Goal: Task Accomplishment & Management: Complete application form

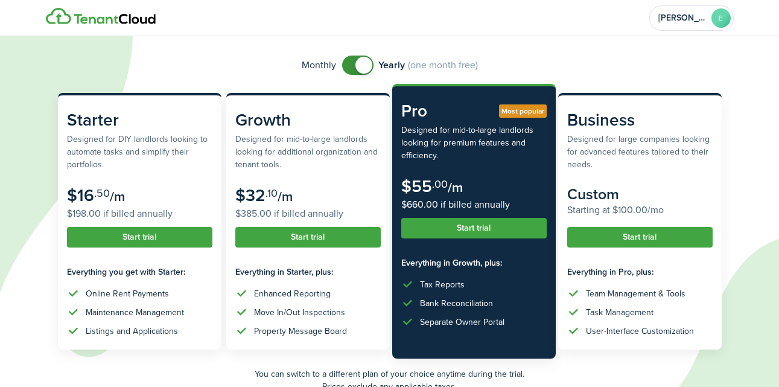
scroll to position [81, 0]
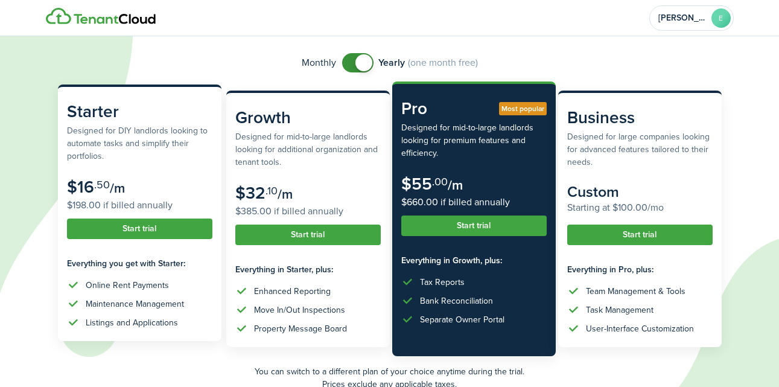
click at [130, 230] on button "Start trial" at bounding box center [139, 229] width 145 height 21
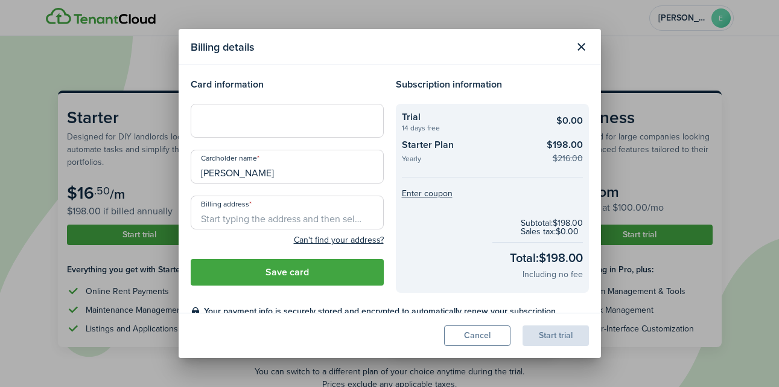
click at [246, 215] on input "Billing address" at bounding box center [287, 213] width 193 height 34
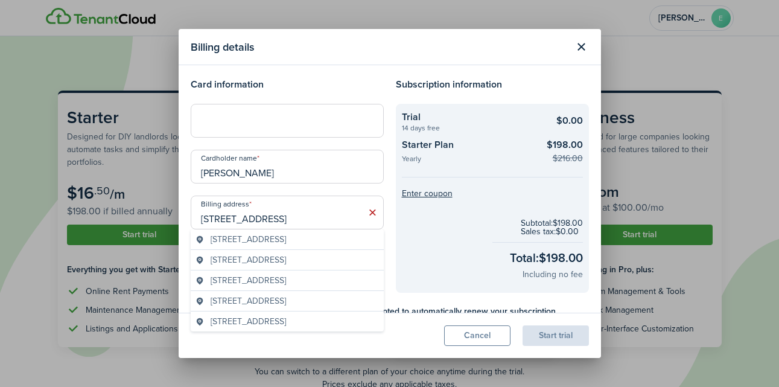
click at [364, 237] on geo-item "[STREET_ADDRESS]" at bounding box center [288, 239] width 184 height 13
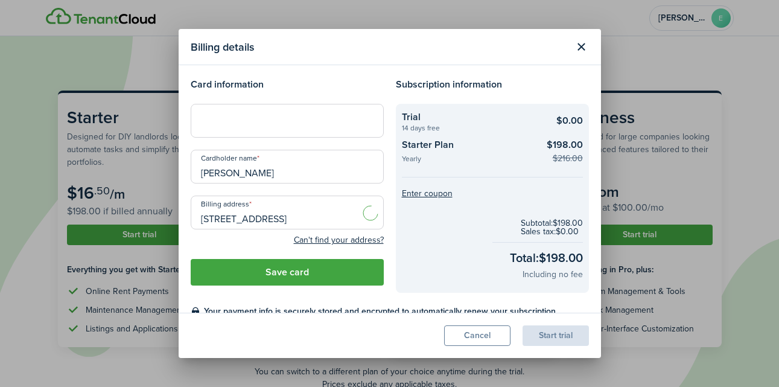
type input "[STREET_ADDRESS]"
click at [306, 272] on button "Save card" at bounding box center [287, 272] width 193 height 27
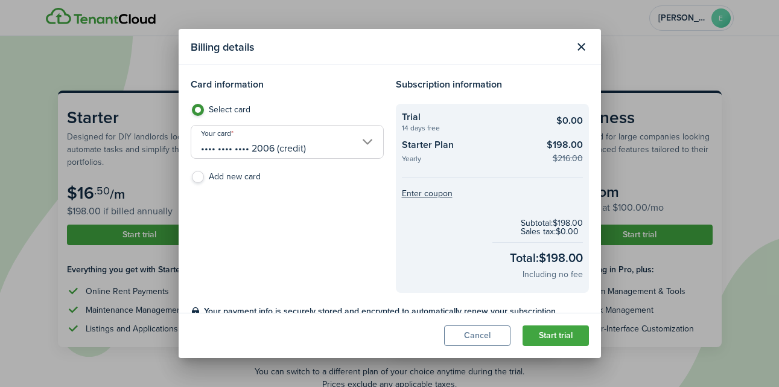
click at [551, 337] on button "Start trial" at bounding box center [556, 335] width 66 height 21
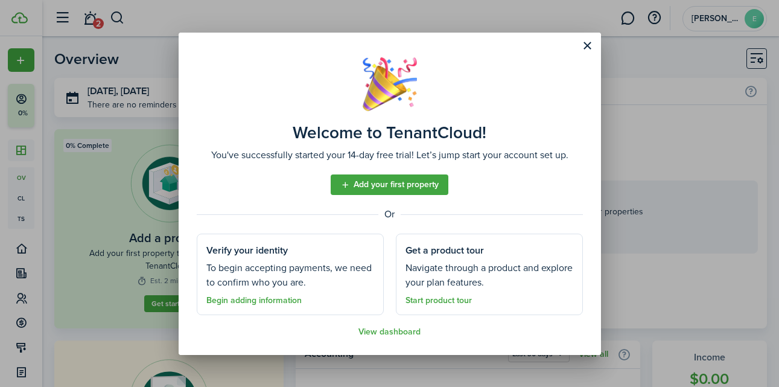
click at [415, 190] on link "Add your first property" at bounding box center [390, 184] width 118 height 21
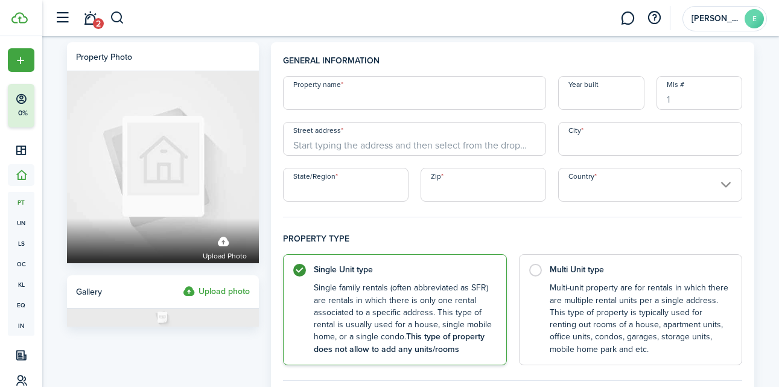
click at [313, 101] on input "Property name" at bounding box center [414, 93] width 263 height 34
type input "[STREET_ADDRESS]"
click at [376, 150] on input "Street address" at bounding box center [414, 139] width 263 height 34
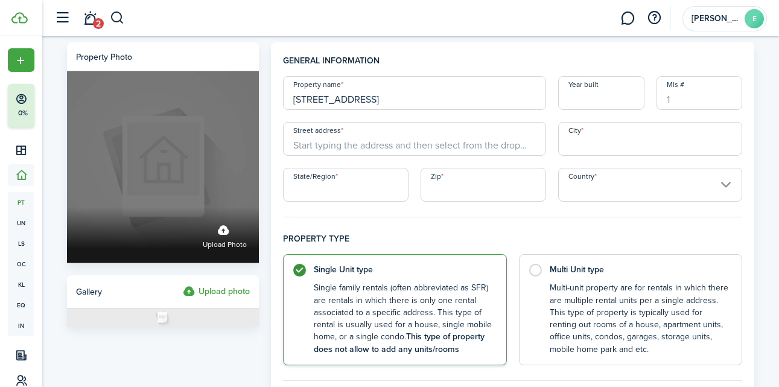
drag, startPoint x: 388, startPoint y: 102, endPoint x: 229, endPoint y: 102, distance: 159.4
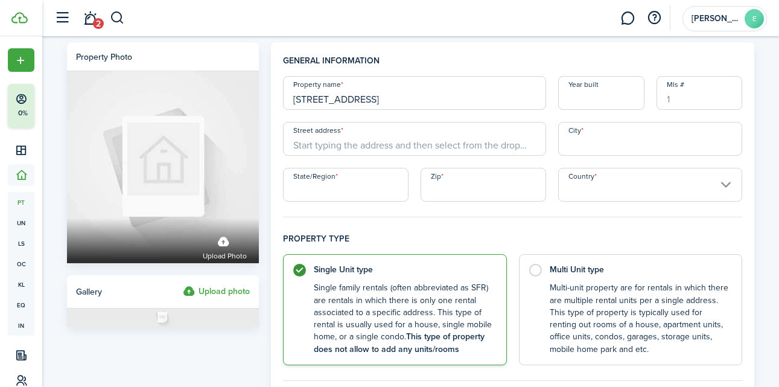
click at [324, 145] on input "Street address" at bounding box center [414, 139] width 263 height 34
paste input "[STREET_ADDRESS]"
type input "[STREET_ADDRESS]"
click at [345, 185] on input "State/Region" at bounding box center [346, 185] width 126 height 34
type input "OR"
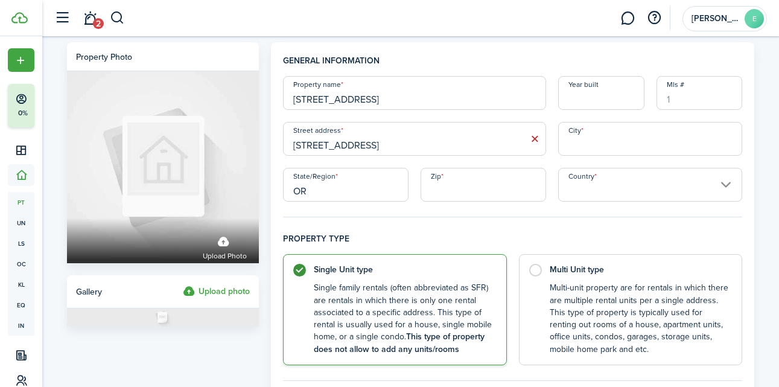
click at [470, 189] on input "Zip" at bounding box center [484, 185] width 126 height 34
click at [662, 185] on input "Country" at bounding box center [650, 185] width 185 height 34
type input "97213"
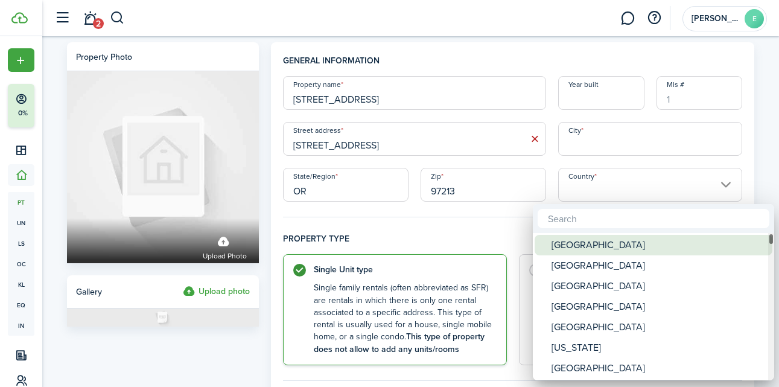
click at [625, 248] on div "[GEOGRAPHIC_DATA]" at bounding box center [659, 245] width 214 height 21
type input "[GEOGRAPHIC_DATA]"
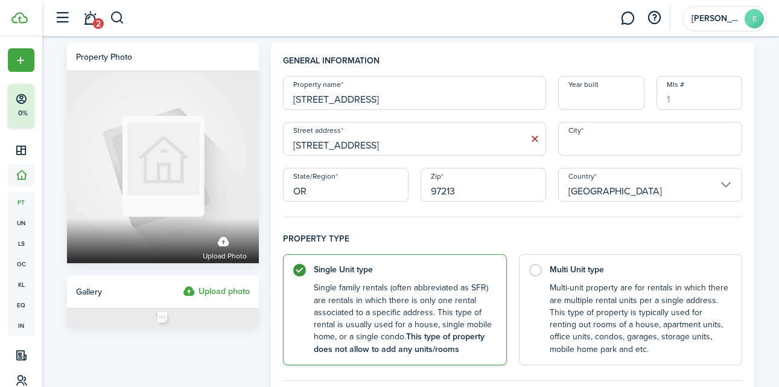
click at [627, 138] on input "City" at bounding box center [650, 139] width 185 height 34
type input "[GEOGRAPHIC_DATA]"
click at [609, 97] on input "Year built" at bounding box center [601, 93] width 86 height 34
type input "1939"
click at [685, 100] on input "Mls #" at bounding box center [700, 93] width 86 height 34
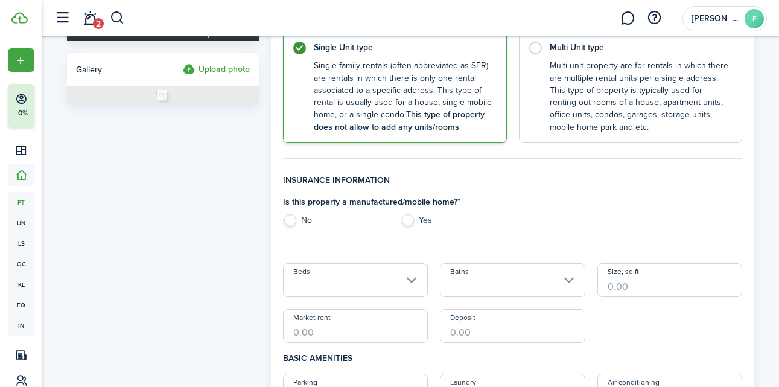
scroll to position [229, 0]
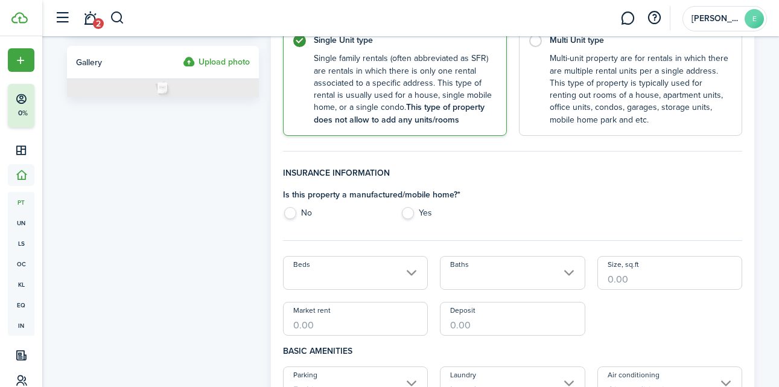
click at [287, 209] on label "No" at bounding box center [336, 216] width 106 height 18
radio input "true"
click at [347, 286] on input "Beds" at bounding box center [355, 273] width 145 height 34
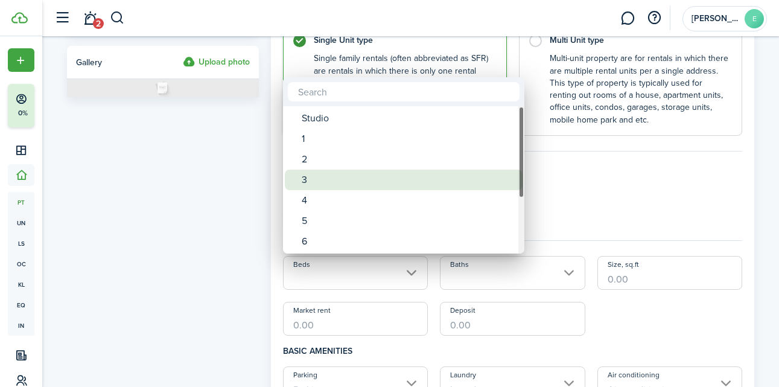
click at [322, 184] on div "3" at bounding box center [409, 180] width 214 height 21
type input "3"
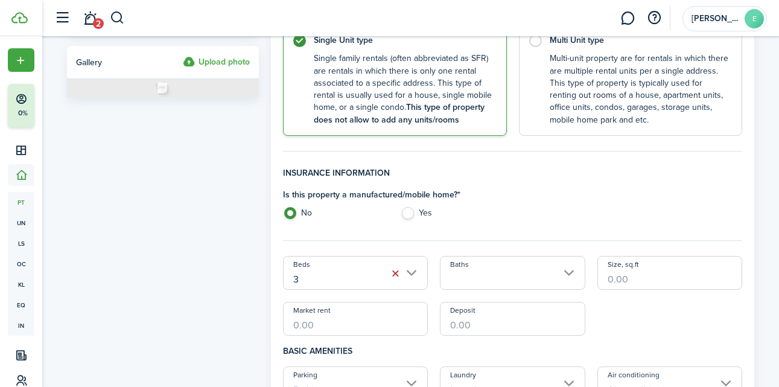
click at [471, 278] on input "Baths" at bounding box center [512, 273] width 145 height 34
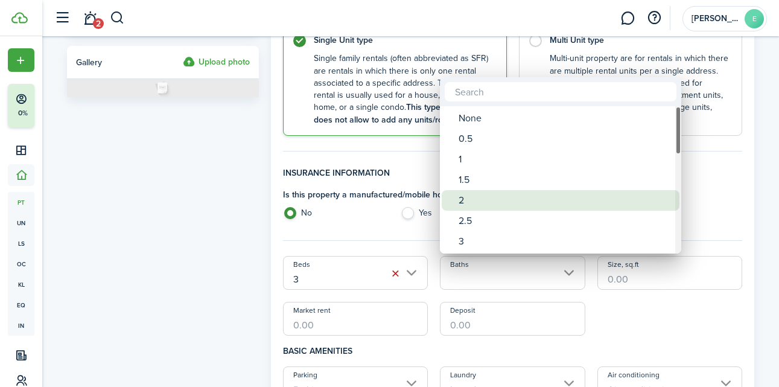
click at [486, 201] on div "2" at bounding box center [566, 200] width 214 height 21
type input "2"
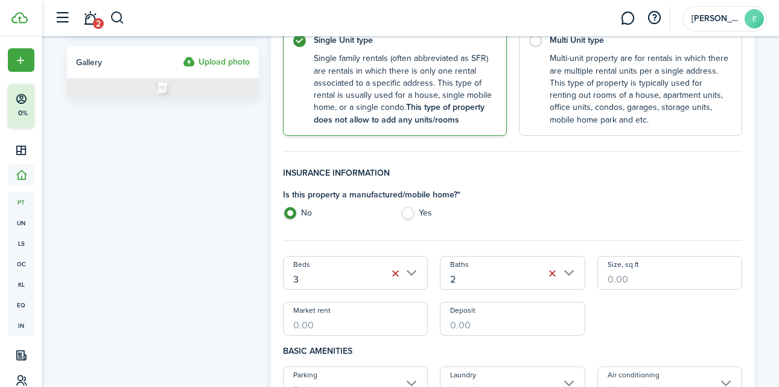
click at [639, 280] on input "Size, sq.ft" at bounding box center [670, 273] width 145 height 34
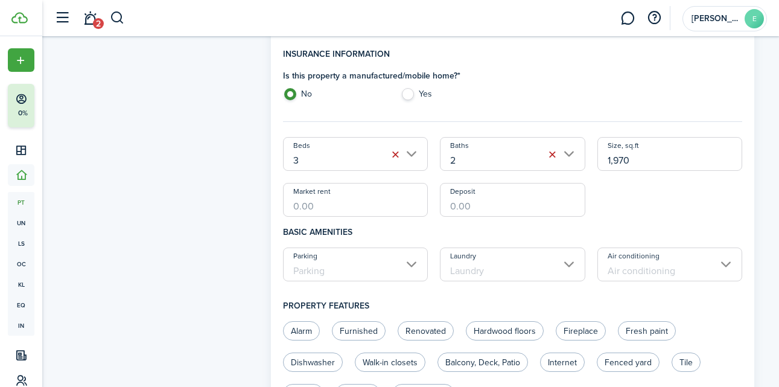
scroll to position [350, 0]
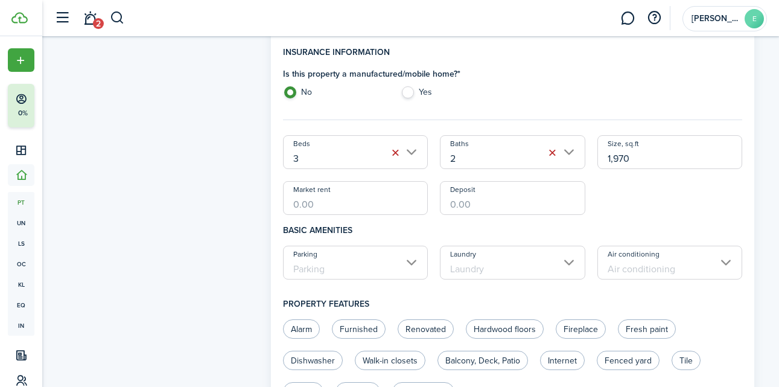
click at [374, 272] on input "Parking" at bounding box center [355, 263] width 145 height 34
type input "1,970"
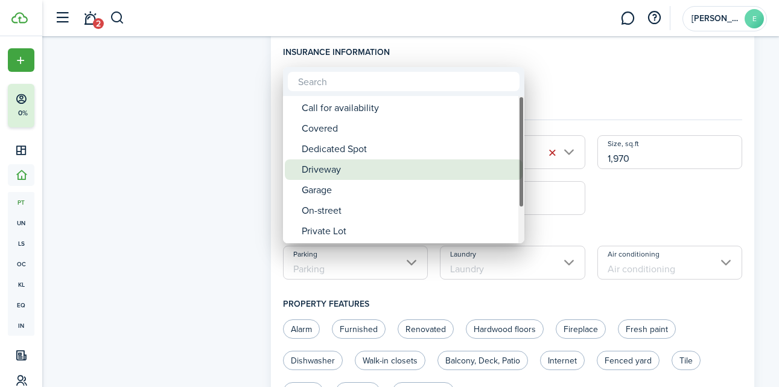
click at [371, 173] on div "Driveway" at bounding box center [409, 169] width 214 height 21
type input "Driveway"
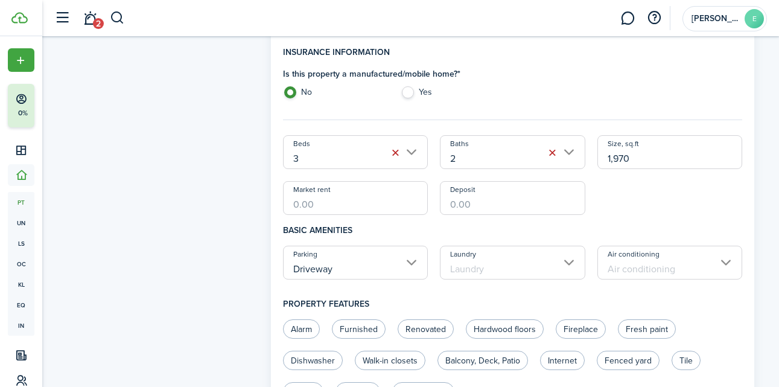
click at [515, 268] on input "Laundry" at bounding box center [512, 263] width 145 height 34
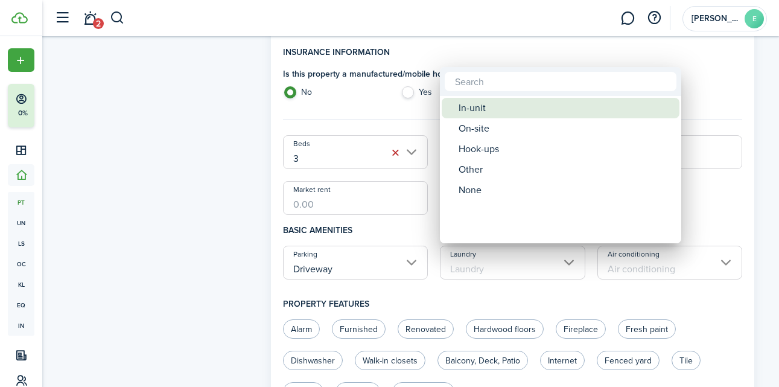
click at [506, 108] on div "In-unit" at bounding box center [566, 108] width 214 height 21
type input "In-unit"
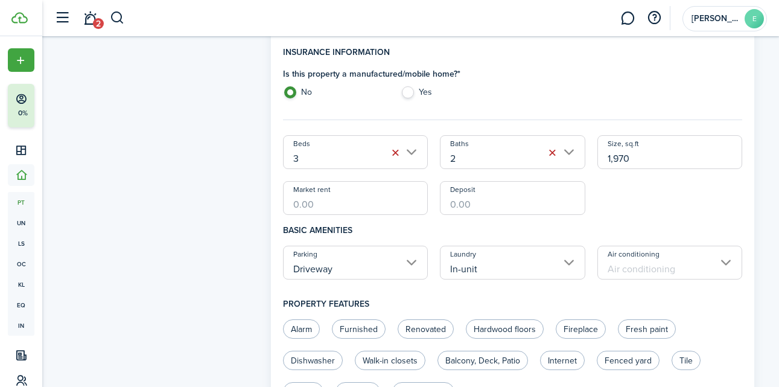
click at [692, 271] on input "Air conditioning" at bounding box center [670, 263] width 145 height 34
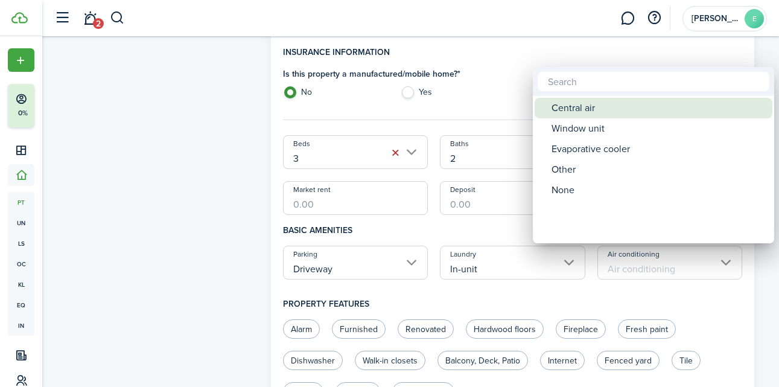
click at [621, 108] on div "Central air" at bounding box center [659, 108] width 214 height 21
type input "Central air"
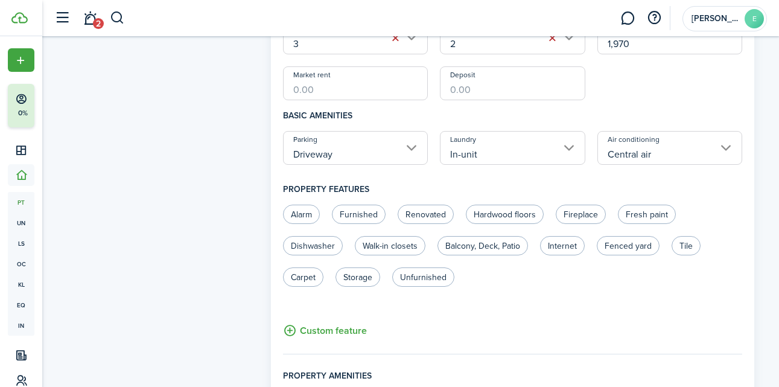
scroll to position [465, 0]
click at [516, 218] on label "Hardwood floors" at bounding box center [505, 213] width 78 height 19
radio input "true"
click at [643, 161] on input "Central air" at bounding box center [670, 147] width 145 height 34
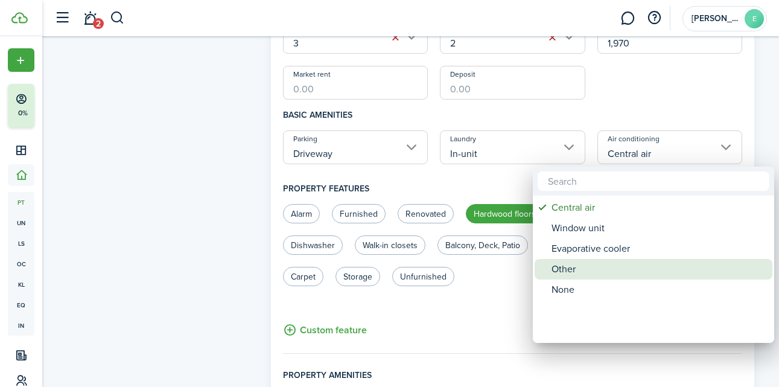
click at [582, 267] on div "Other" at bounding box center [659, 269] width 214 height 21
type input "Other"
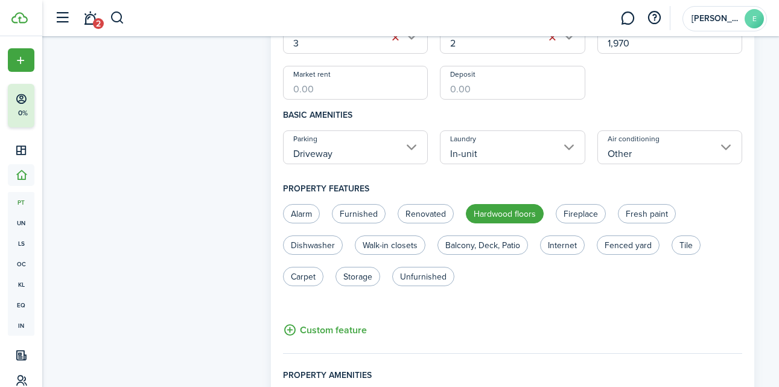
click at [659, 144] on input "Other" at bounding box center [670, 147] width 145 height 34
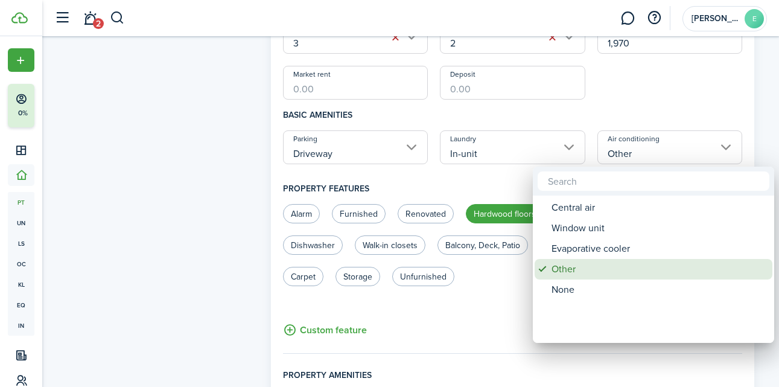
click at [597, 263] on div "Other" at bounding box center [659, 269] width 214 height 21
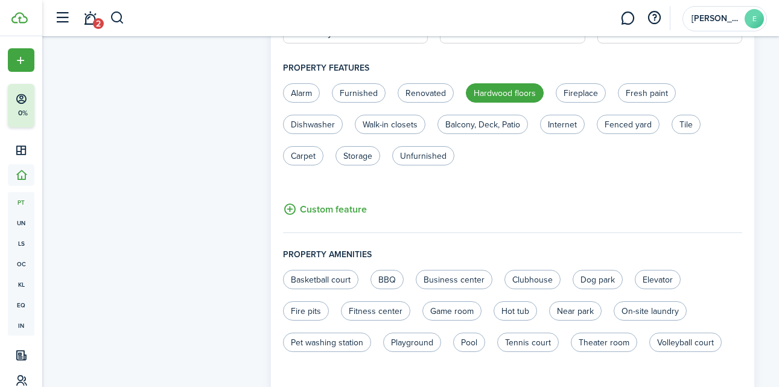
scroll to position [587, 0]
click at [627, 119] on label "Fenced yard" at bounding box center [628, 123] width 63 height 19
radio input "true"
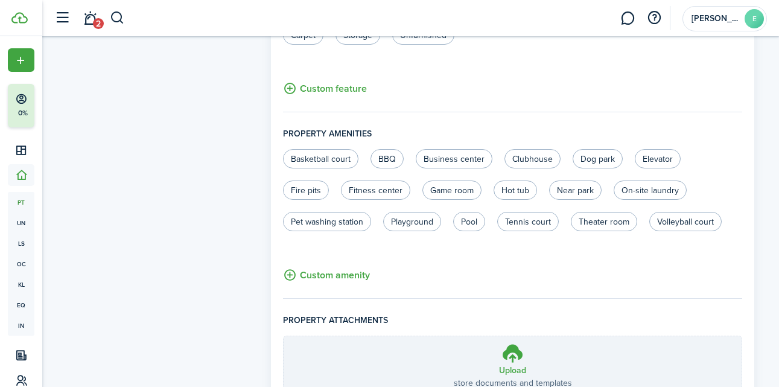
scroll to position [808, 0]
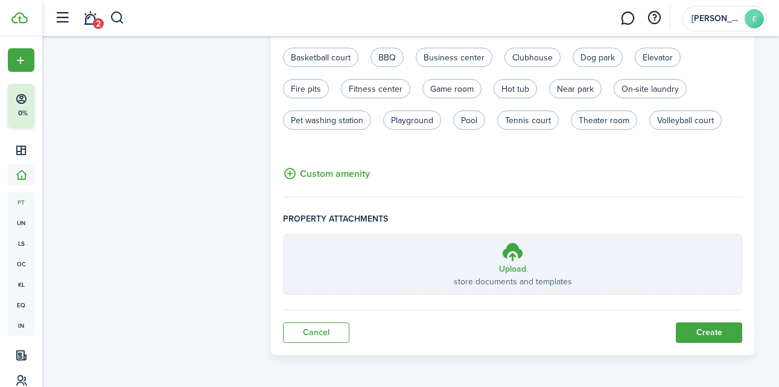
click at [703, 330] on button "Create" at bounding box center [709, 332] width 66 height 21
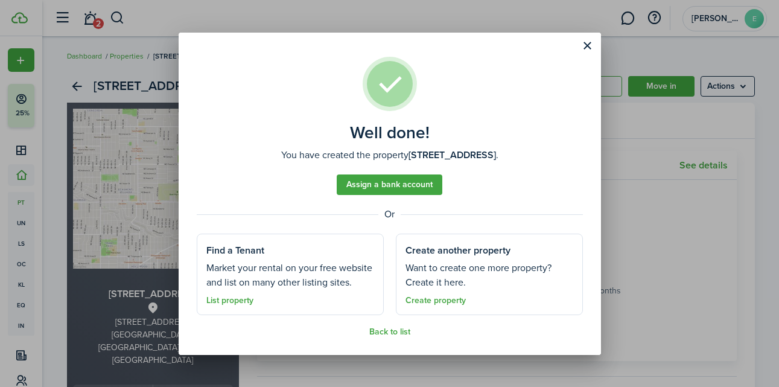
click at [442, 300] on link "Create property" at bounding box center [436, 301] width 60 height 10
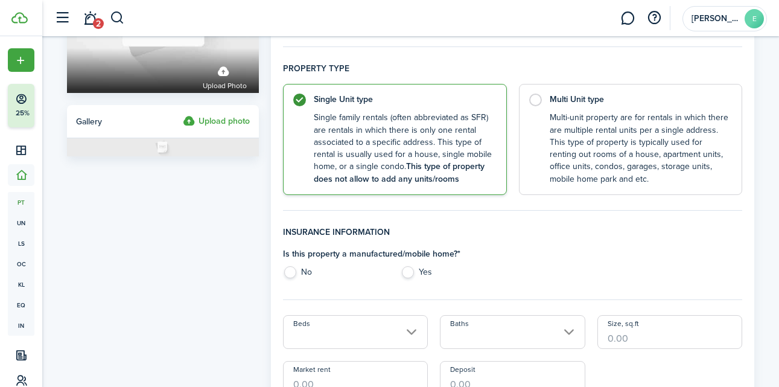
scroll to position [174, 0]
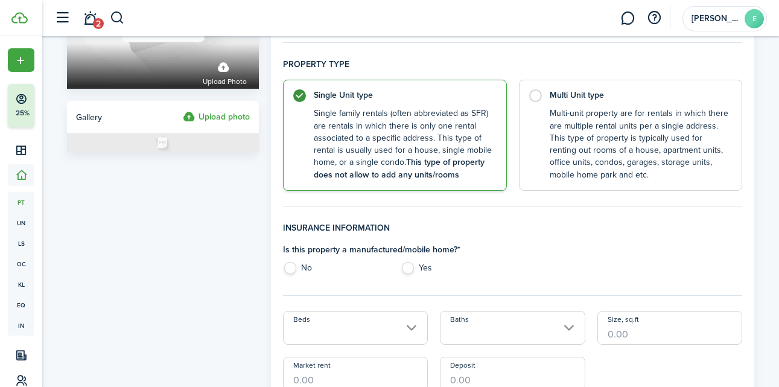
click at [291, 270] on label "No" at bounding box center [336, 271] width 106 height 18
radio input "true"
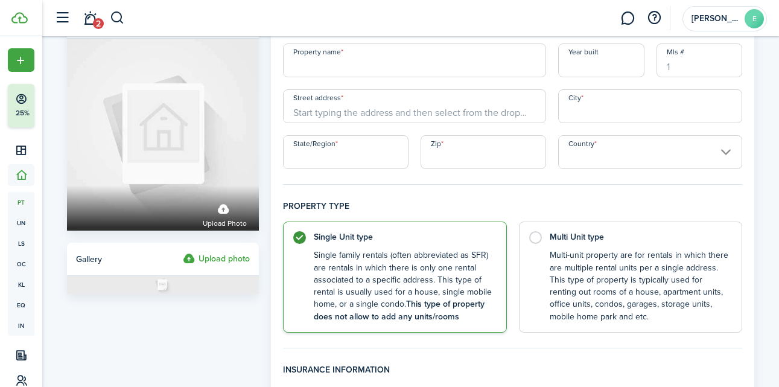
scroll to position [0, 0]
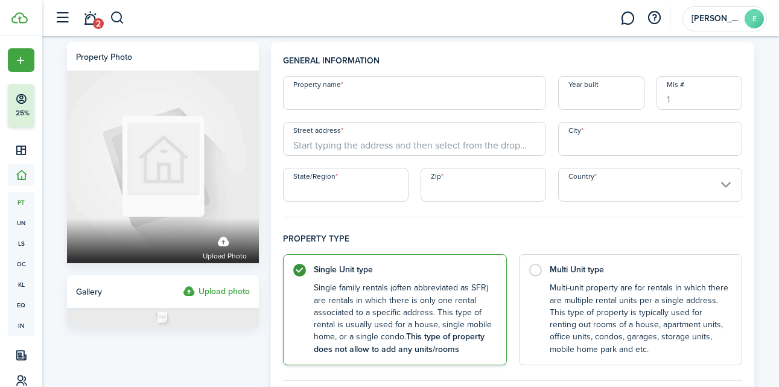
click at [381, 95] on input "Property name" at bounding box center [414, 93] width 263 height 34
type input "1150 [PERSON_NAME] Cir"
click at [589, 98] on input "Year built" at bounding box center [601, 93] width 86 height 34
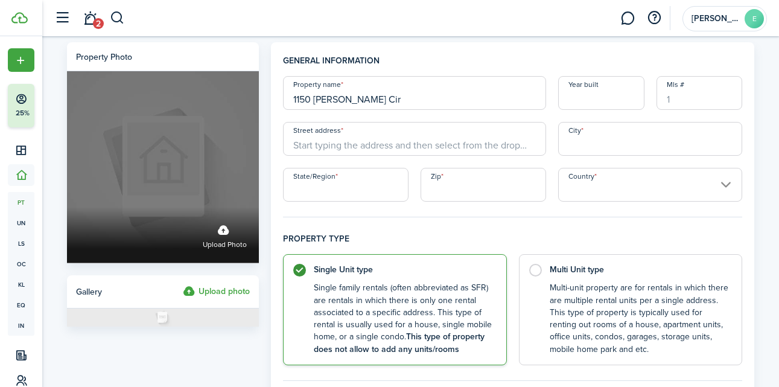
drag, startPoint x: 391, startPoint y: 106, endPoint x: 210, endPoint y: 103, distance: 181.1
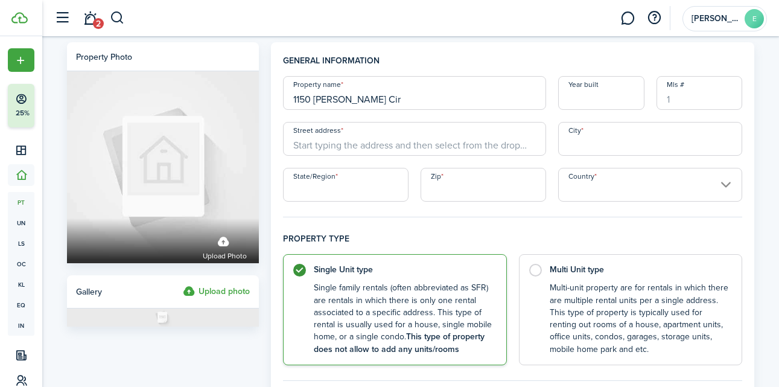
click at [331, 150] on input "Street address" at bounding box center [414, 139] width 263 height 34
paste input "1150 [PERSON_NAME] Cir"
type input "1150 [PERSON_NAME] Cir"
click at [383, 174] on div "[STREET_ADDRESS]" at bounding box center [414, 166] width 263 height 20
type input "Camas"
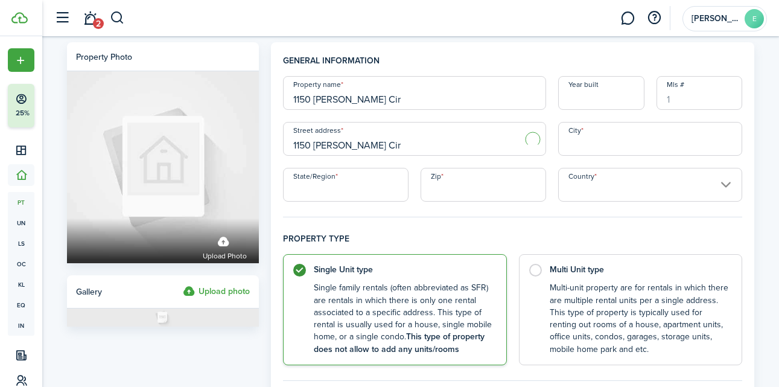
type input "WA"
type input "98607"
type input "[GEOGRAPHIC_DATA]"
click at [605, 101] on input "Year built" at bounding box center [601, 93] width 86 height 34
type input "1995"
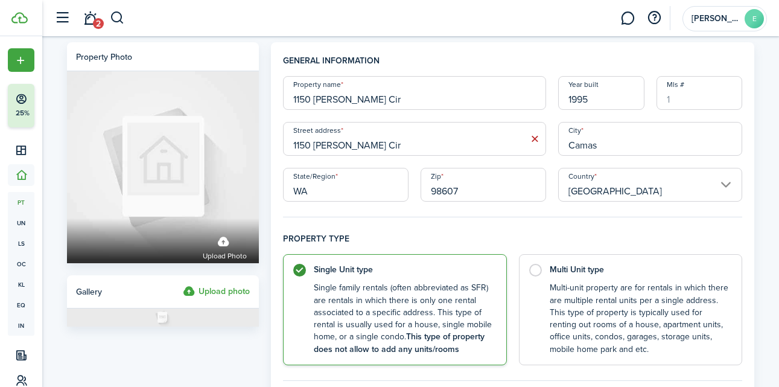
click at [557, 237] on h4 "Property type" at bounding box center [513, 243] width 460 height 22
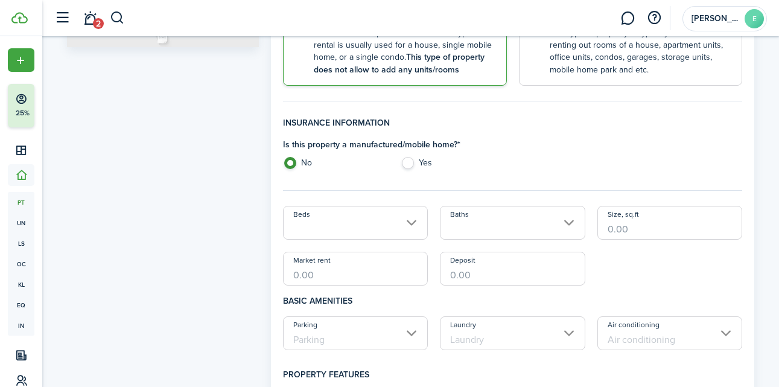
scroll to position [283, 0]
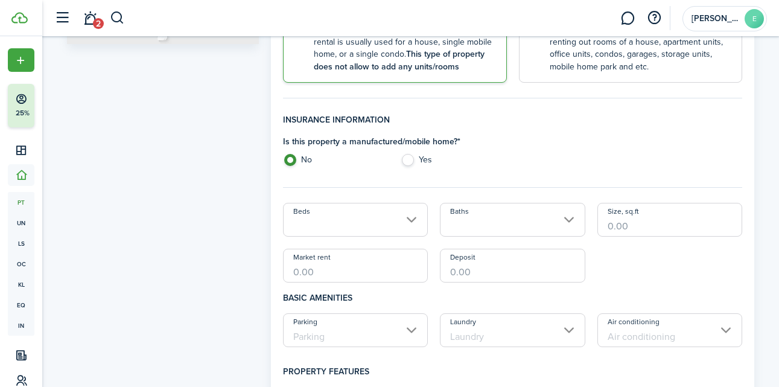
click at [410, 225] on input "Beds" at bounding box center [355, 220] width 145 height 34
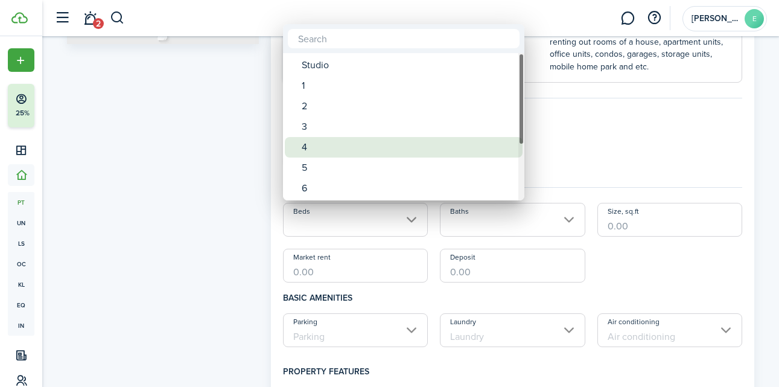
click at [338, 145] on div "4" at bounding box center [409, 147] width 214 height 21
type input "4"
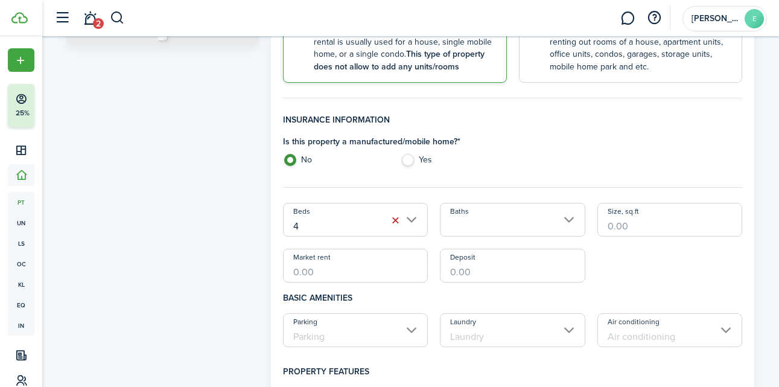
click at [506, 222] on input "Baths" at bounding box center [512, 220] width 145 height 34
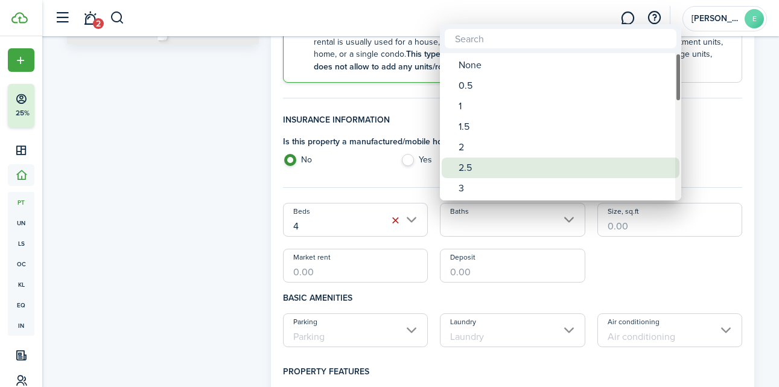
click at [499, 167] on div "2.5" at bounding box center [566, 168] width 214 height 21
type input "2.5"
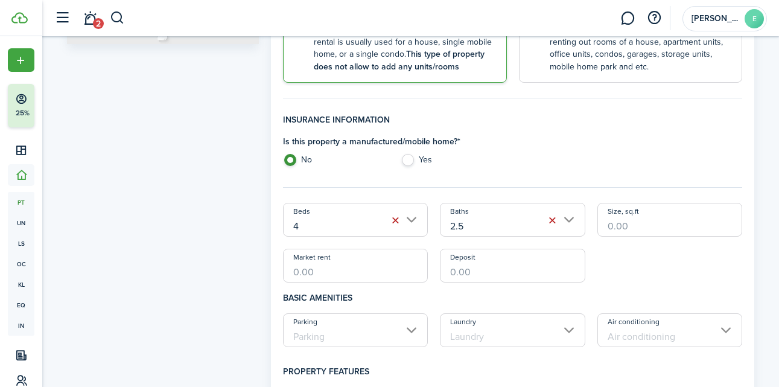
click at [663, 229] on input "Size, sq.ft" at bounding box center [670, 220] width 145 height 34
type input "2,417"
click at [659, 278] on div "Beds 4 Baths 2.5 Size, sq.ft 2,417 Market rent Deposit" at bounding box center [513, 243] width 472 height 80
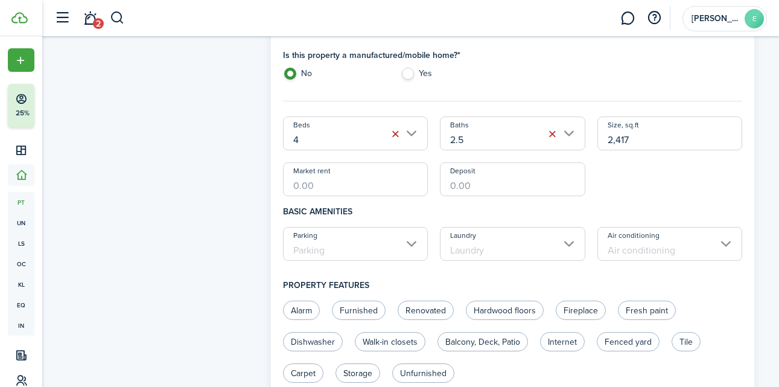
scroll to position [379, 0]
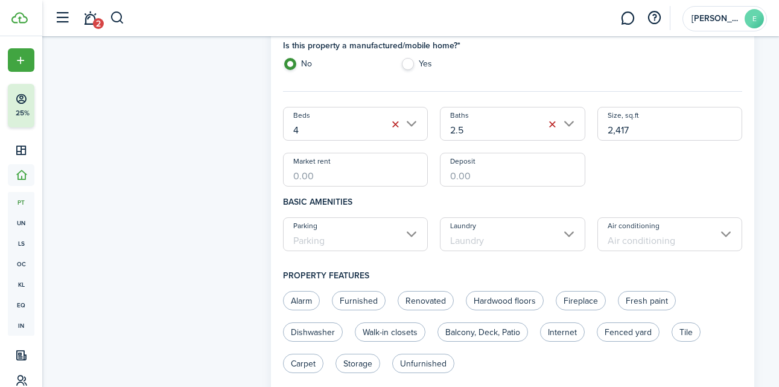
click at [411, 238] on input "Parking" at bounding box center [355, 234] width 145 height 34
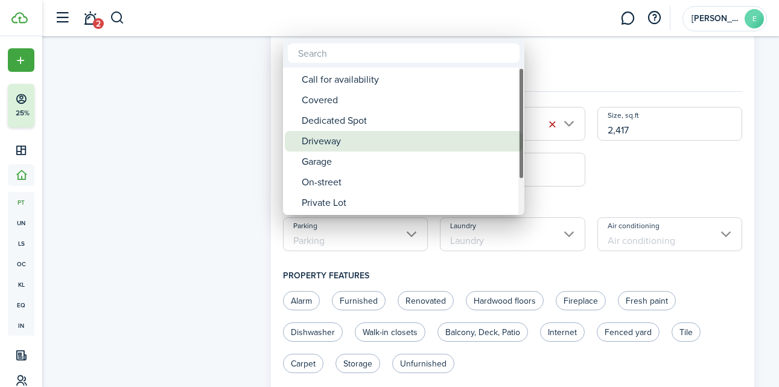
click at [400, 148] on div "Driveway" at bounding box center [409, 141] width 214 height 21
type input "Driveway"
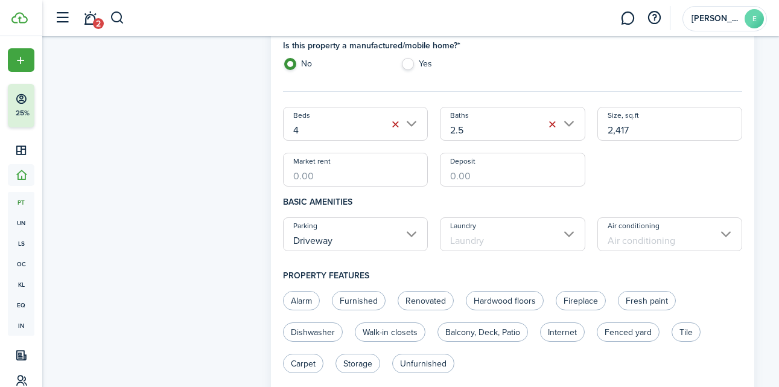
click at [520, 244] on input "Laundry" at bounding box center [512, 234] width 145 height 34
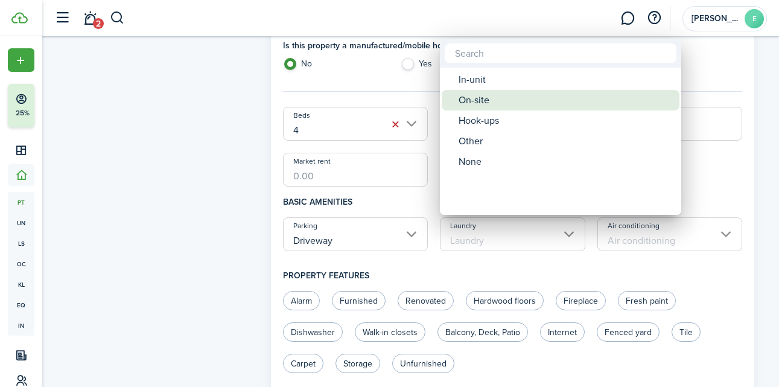
click at [504, 88] on div "In-unit" at bounding box center [566, 79] width 214 height 21
type input "In-unit"
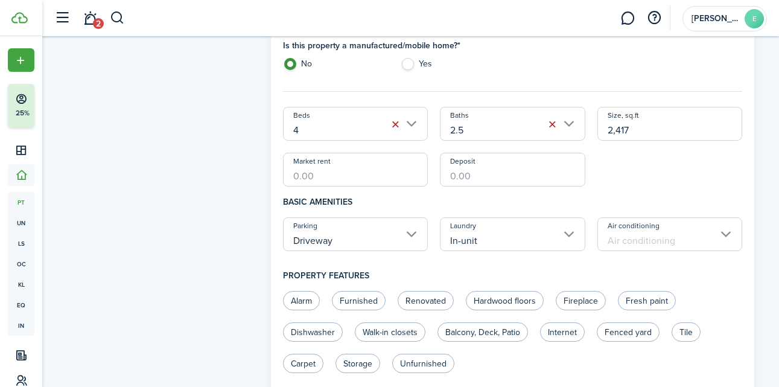
click at [715, 241] on input "Air conditioning" at bounding box center [670, 234] width 145 height 34
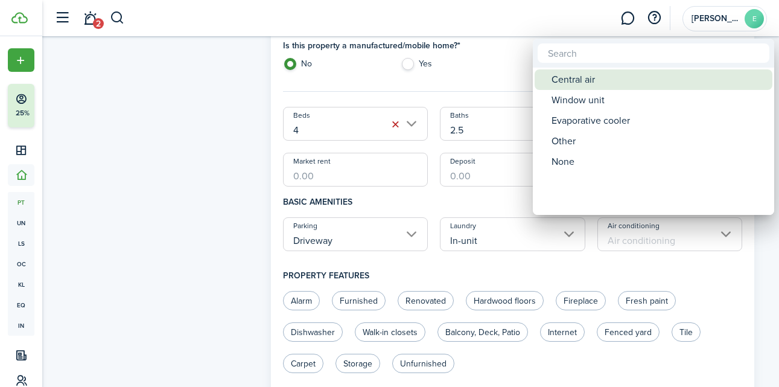
click at [624, 83] on div "Central air" at bounding box center [659, 79] width 214 height 21
type input "Central air"
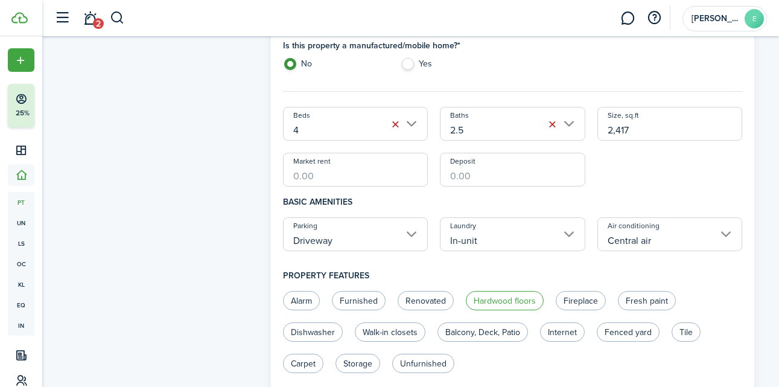
click at [506, 299] on label "Hardwood floors" at bounding box center [505, 300] width 78 height 19
radio input "true"
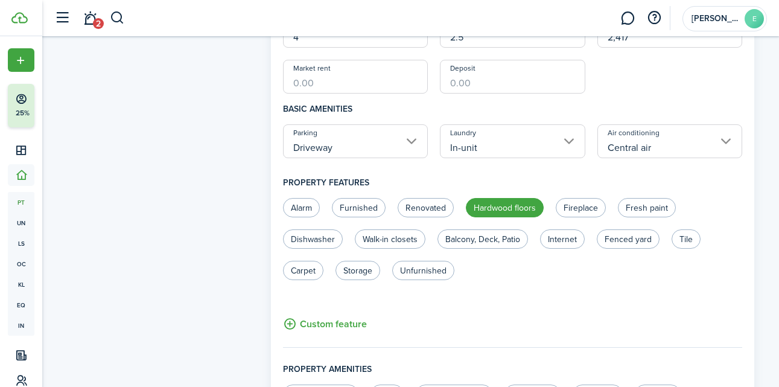
scroll to position [482, 0]
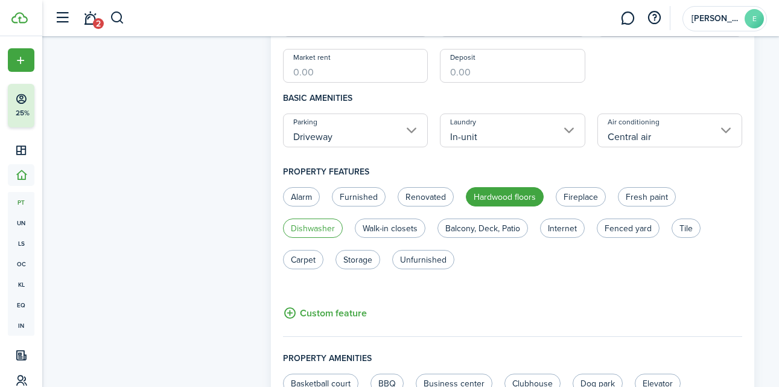
click at [324, 226] on label "Dishwasher" at bounding box center [313, 228] width 60 height 19
radio input "true"
click at [516, 231] on label "Balcony, Deck, Patio" at bounding box center [483, 228] width 91 height 19
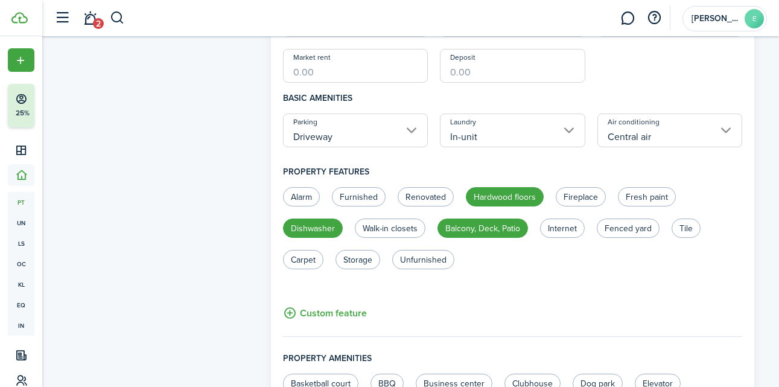
radio input "true"
click at [630, 234] on label "Fenced yard" at bounding box center [628, 228] width 63 height 19
radio input "true"
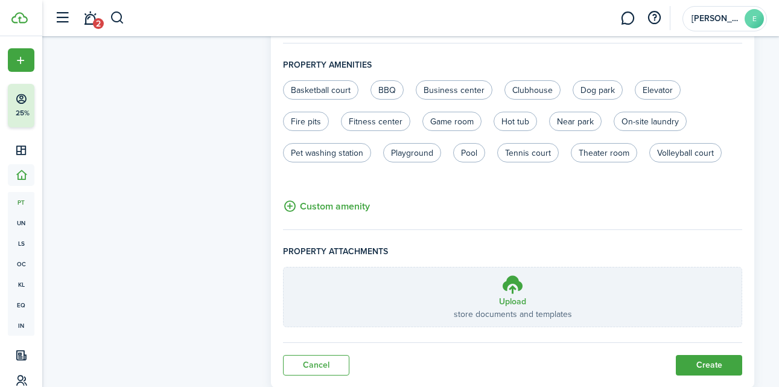
scroll to position [808, 0]
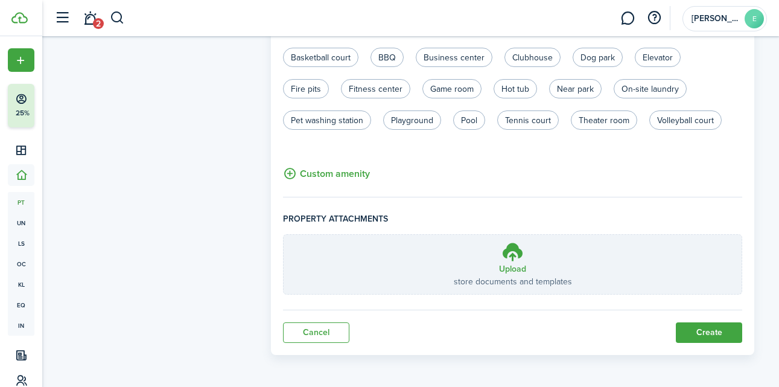
click at [714, 336] on button "Create" at bounding box center [709, 332] width 66 height 21
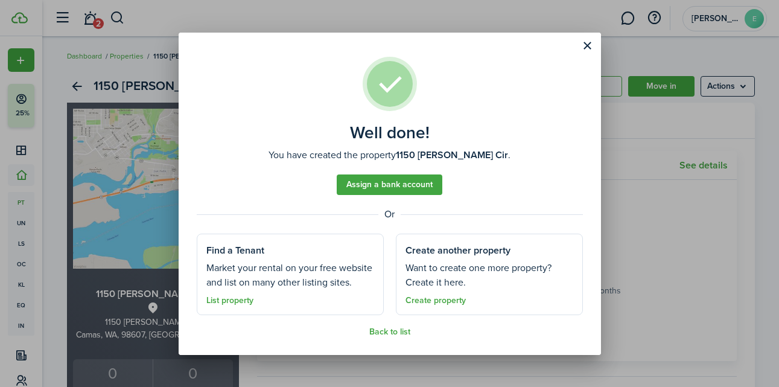
click at [588, 46] on button "Close modal" at bounding box center [588, 46] width 21 height 21
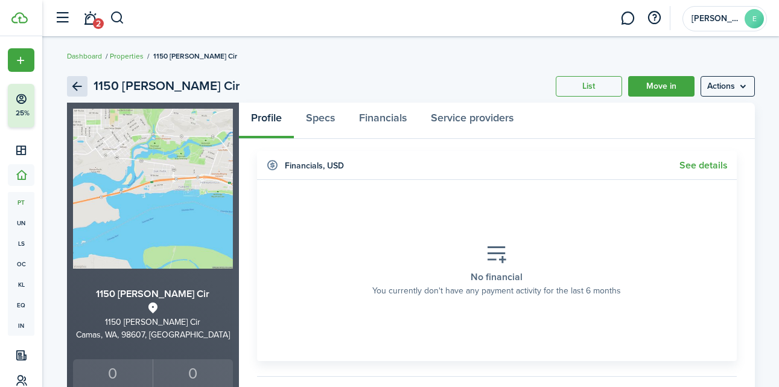
click at [74, 88] on link "Back" at bounding box center [77, 86] width 21 height 21
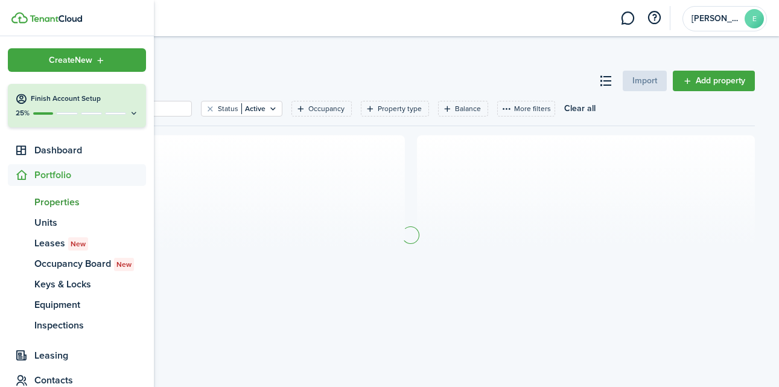
click at [25, 106] on button "Finish Account Setup 25%" at bounding box center [77, 105] width 138 height 43
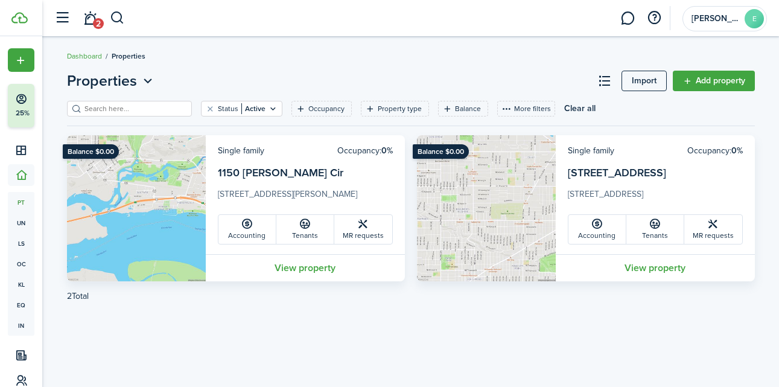
click at [227, 77] on header-page "Properties Import Add property" at bounding box center [411, 85] width 688 height 31
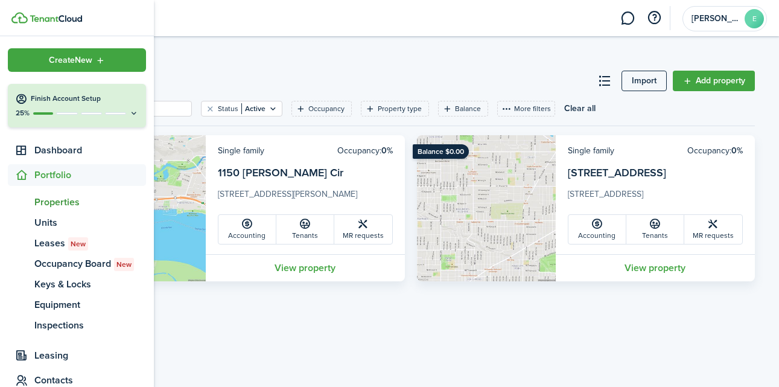
click at [76, 109] on div "25%" at bounding box center [77, 113] width 124 height 10
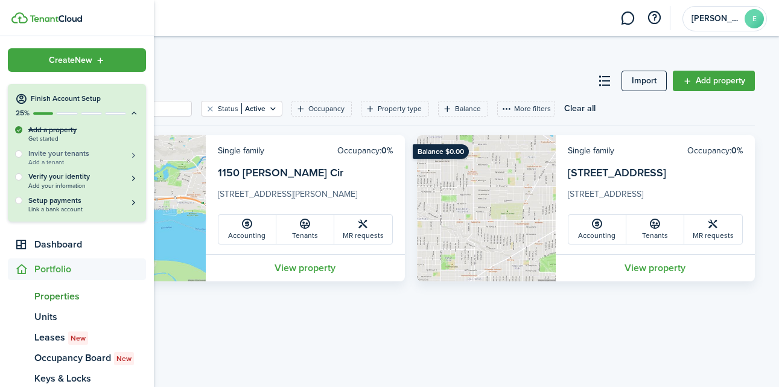
click at [75, 154] on h5 "Invite your tenants" at bounding box center [83, 154] width 110 height 10
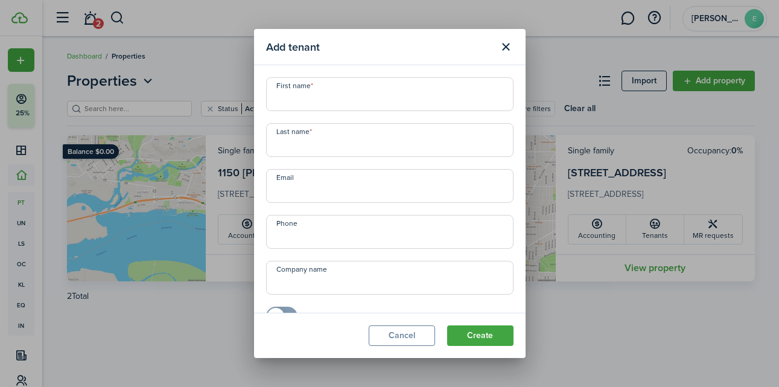
click at [505, 48] on button "Close modal" at bounding box center [506, 47] width 21 height 21
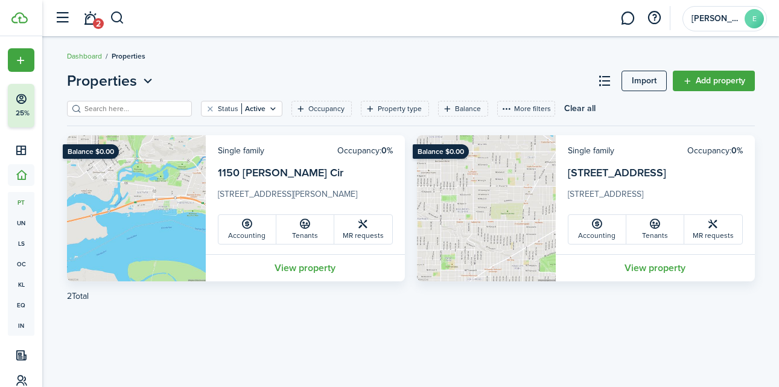
click at [60, 22] on button "button" at bounding box center [62, 18] width 23 height 23
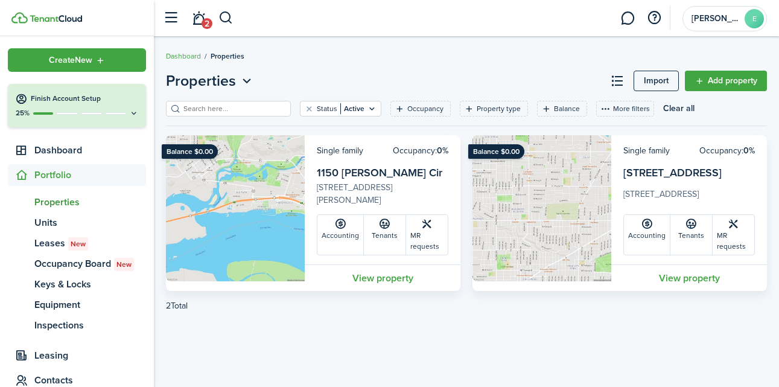
click at [356, 54] on breadcrumb "Dashboard Properties" at bounding box center [466, 50] width 601 height 28
click at [382, 280] on link "View property" at bounding box center [383, 277] width 156 height 27
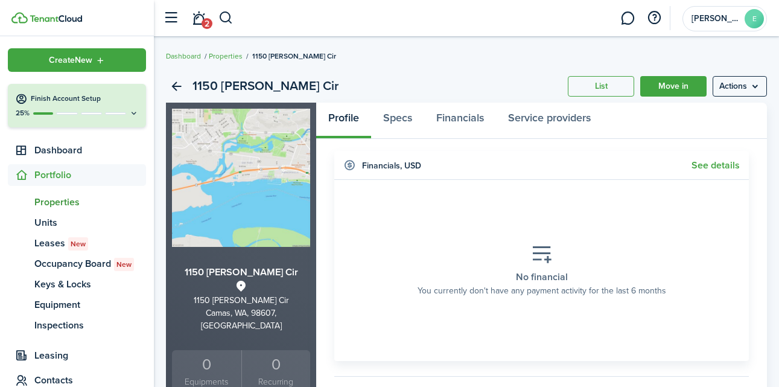
click at [746, 85] on menu-btn "Actions" at bounding box center [740, 86] width 54 height 21
click at [589, 61] on breadcrumb "Dashboard Properties [STREET_ADDRESS][PERSON_NAME]" at bounding box center [466, 50] width 601 height 28
click at [601, 84] on link "List" at bounding box center [601, 86] width 66 height 21
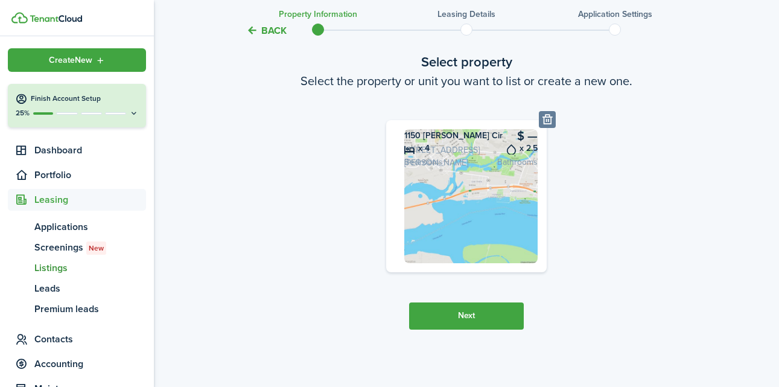
scroll to position [117, 0]
click at [497, 308] on button "Next" at bounding box center [466, 315] width 115 height 27
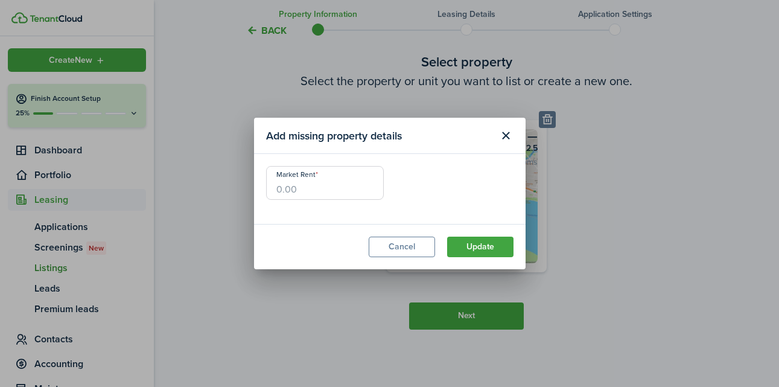
click at [505, 132] on button "Close modal" at bounding box center [506, 136] width 21 height 21
